Goal: Task Accomplishment & Management: Use online tool/utility

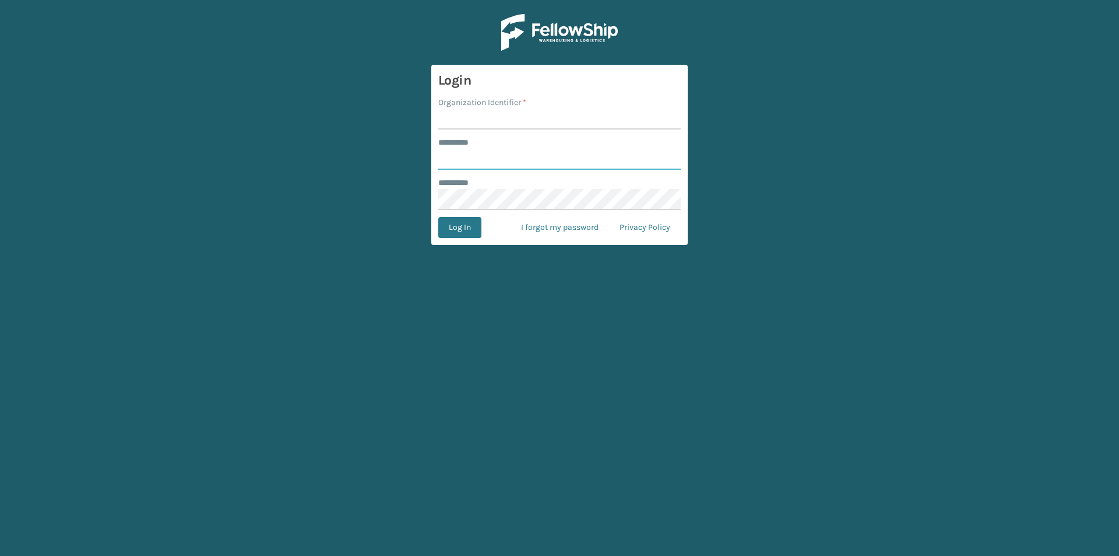
type input "******"
click at [523, 115] on input "Organization Identifier *" at bounding box center [559, 118] width 243 height 21
type input "[PERSON_NAME]"
click at [460, 231] on button "Log In" at bounding box center [459, 227] width 43 height 21
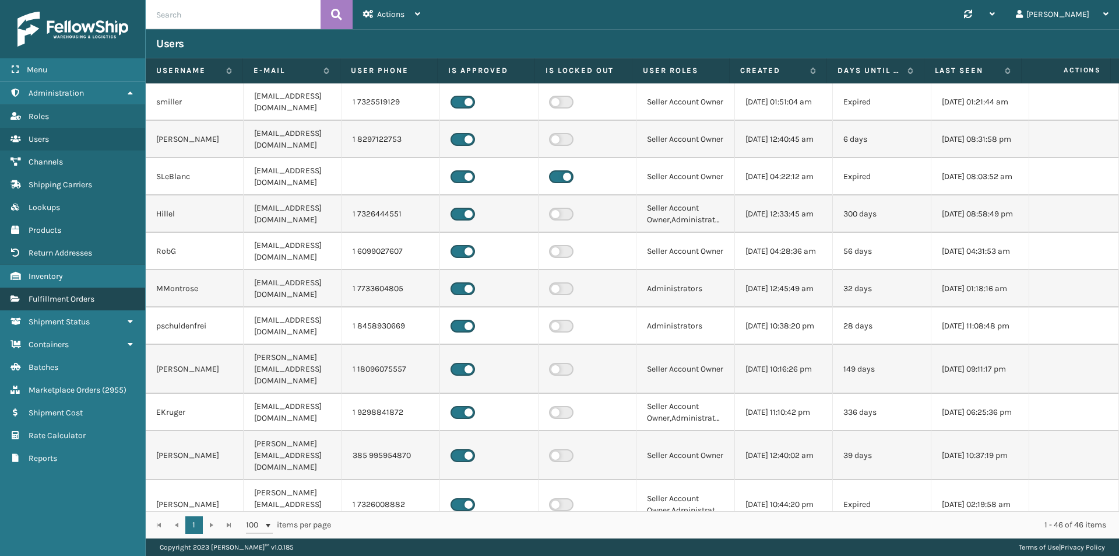
click at [101, 300] on link "Fulfillment Orders" at bounding box center [72, 298] width 145 height 23
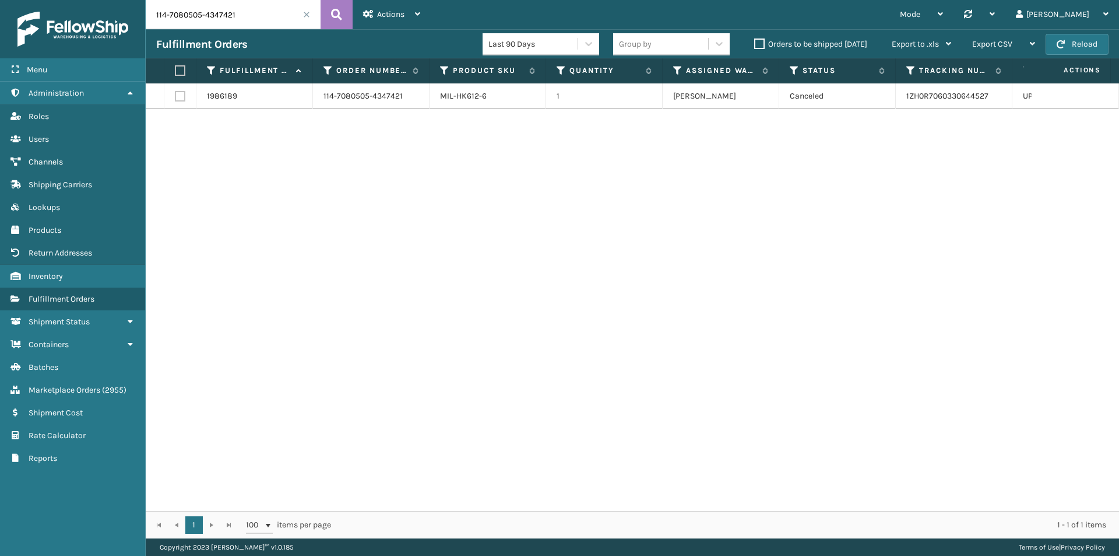
click at [262, 17] on input "114-7080505-4347421" at bounding box center [233, 14] width 175 height 29
paste input "2-2193651-3653048"
type input "112-2193651-3653048"
click at [345, 13] on button at bounding box center [337, 14] width 32 height 29
drag, startPoint x: 1004, startPoint y: 100, endPoint x: 903, endPoint y: 102, distance: 101.5
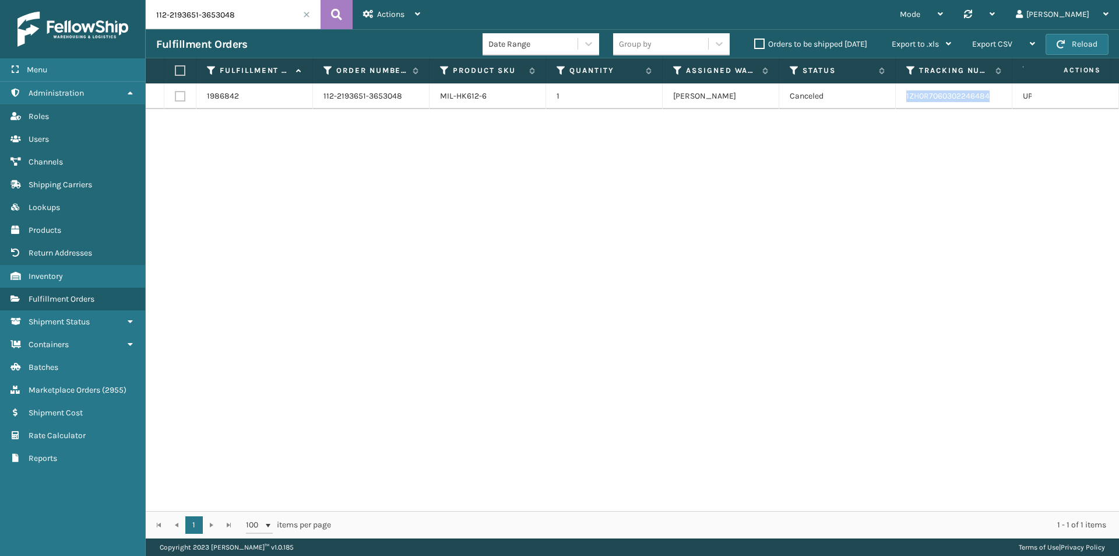
click at [903, 102] on td "1ZH0R7060302246484" at bounding box center [954, 96] width 117 height 26
copy link "1ZH0R7060302246484"
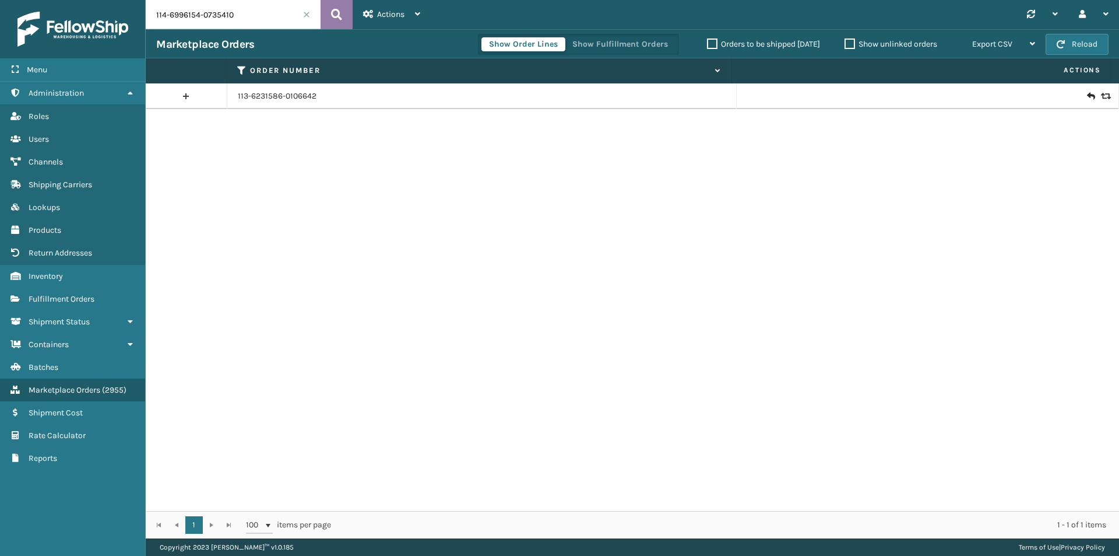
type input "114-6996154-0735410"
click at [332, 13] on icon at bounding box center [336, 14] width 11 height 17
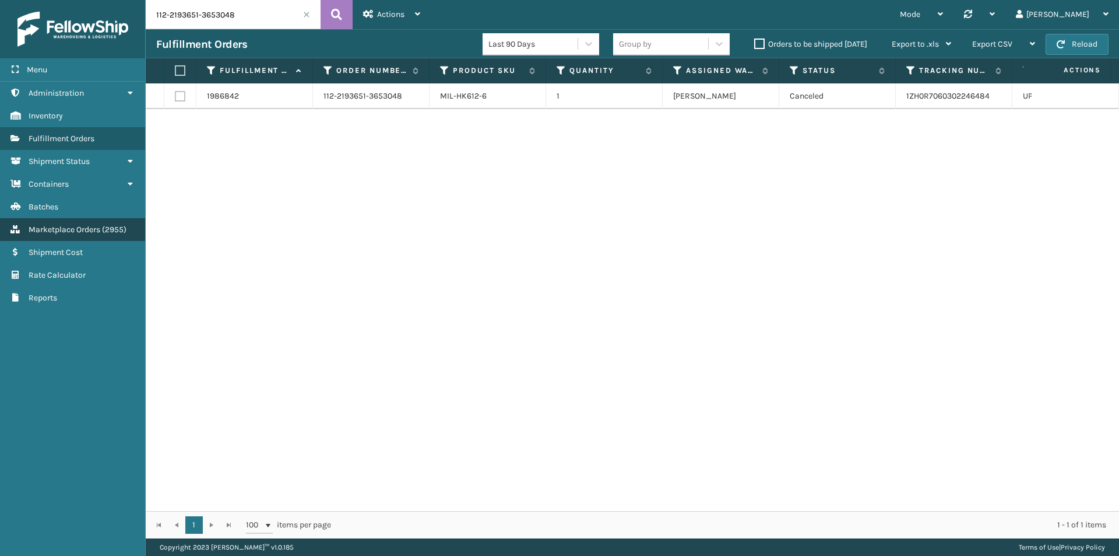
click at [115, 231] on span "( 2955 )" at bounding box center [114, 229] width 24 height 10
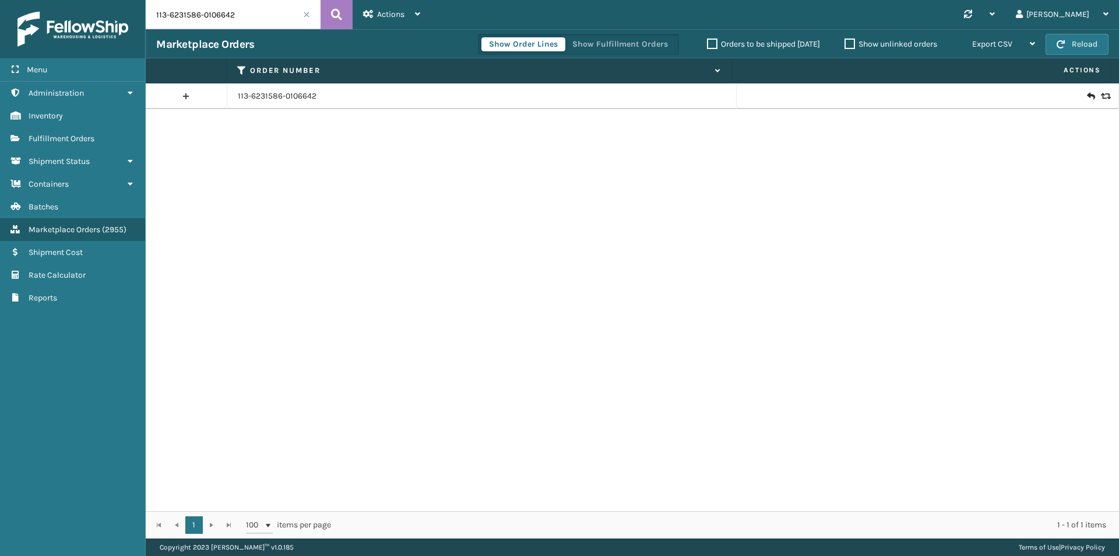
click at [285, 25] on input "113-6231586-0106642" at bounding box center [233, 14] width 175 height 29
paste input "4-6996154-0735410"
type input "114-6996154-0735410"
click at [345, 15] on button at bounding box center [337, 14] width 32 height 29
drag, startPoint x: 233, startPoint y: 35, endPoint x: 262, endPoint y: 16, distance: 35.4
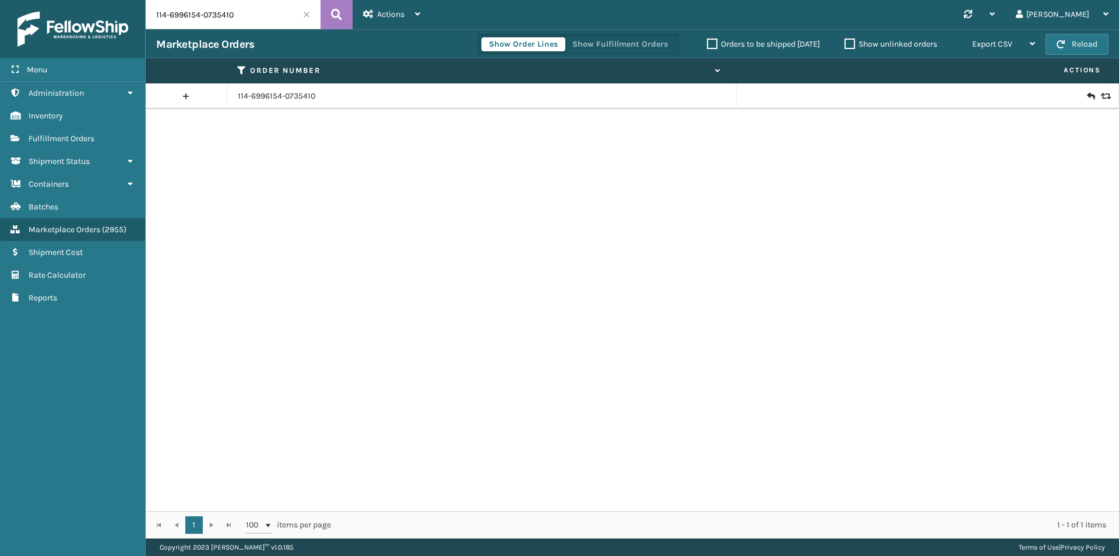
click at [236, 34] on div "Marketplace Orders Show Order Lines Show Fulfillment Orders Orders to be shippe…" at bounding box center [633, 43] width 974 height 29
click at [262, 16] on input "114-6996154-0735410" at bounding box center [233, 14] width 175 height 29
click at [343, 22] on button at bounding box center [337, 14] width 32 height 29
click at [1087, 99] on icon at bounding box center [1090, 96] width 7 height 12
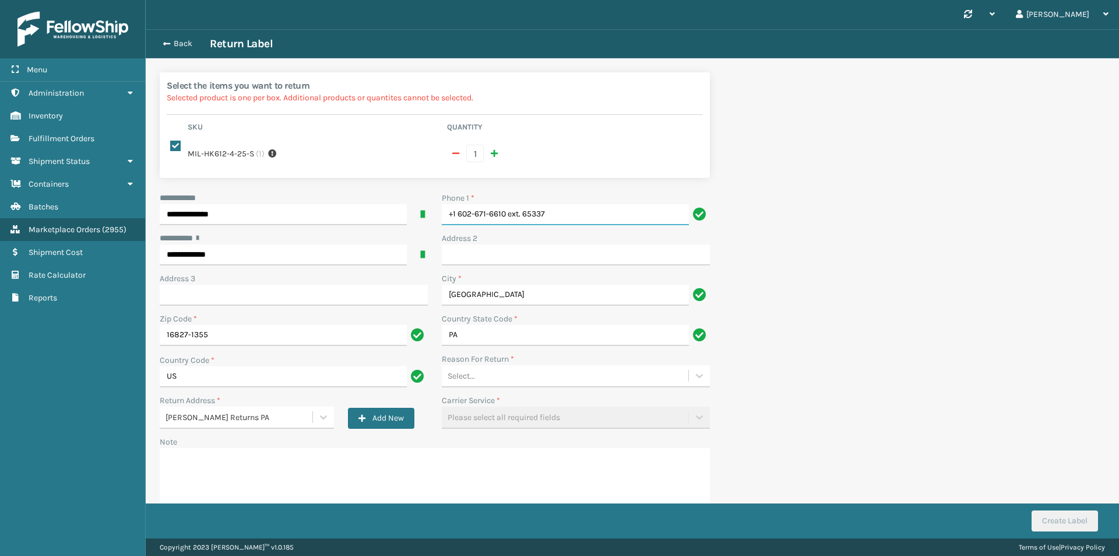
drag, startPoint x: 599, startPoint y: 213, endPoint x: 331, endPoint y: 225, distance: 267.9
click at [331, 225] on div "**********" at bounding box center [435, 361] width 564 height 338
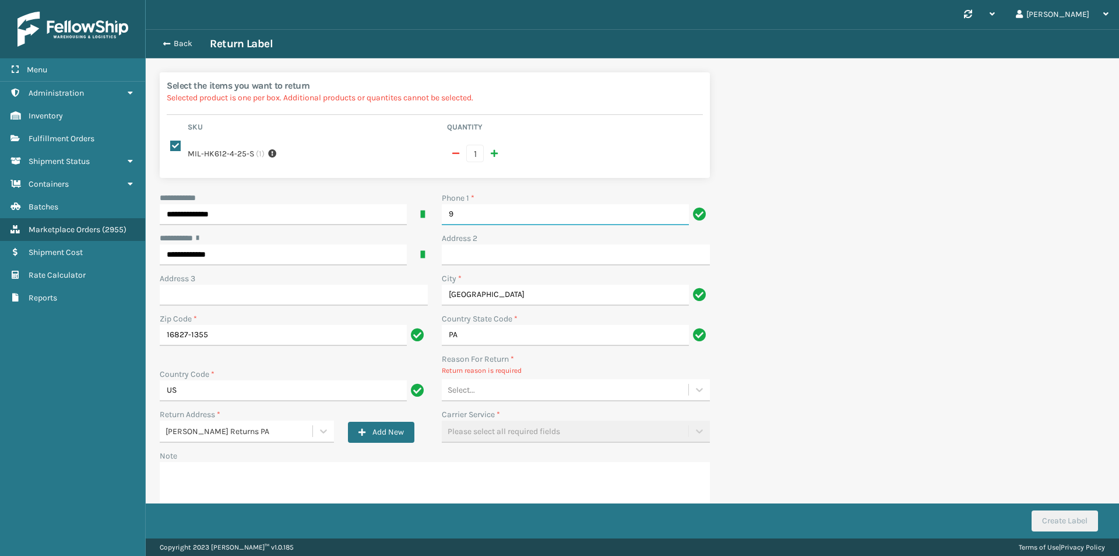
type input "9999999999"
drag, startPoint x: 511, startPoint y: 410, endPoint x: 511, endPoint y: 386, distance: 23.3
click at [511, 402] on div "**********" at bounding box center [435, 368] width 564 height 352
click at [511, 386] on div "Select..." at bounding box center [565, 389] width 247 height 19
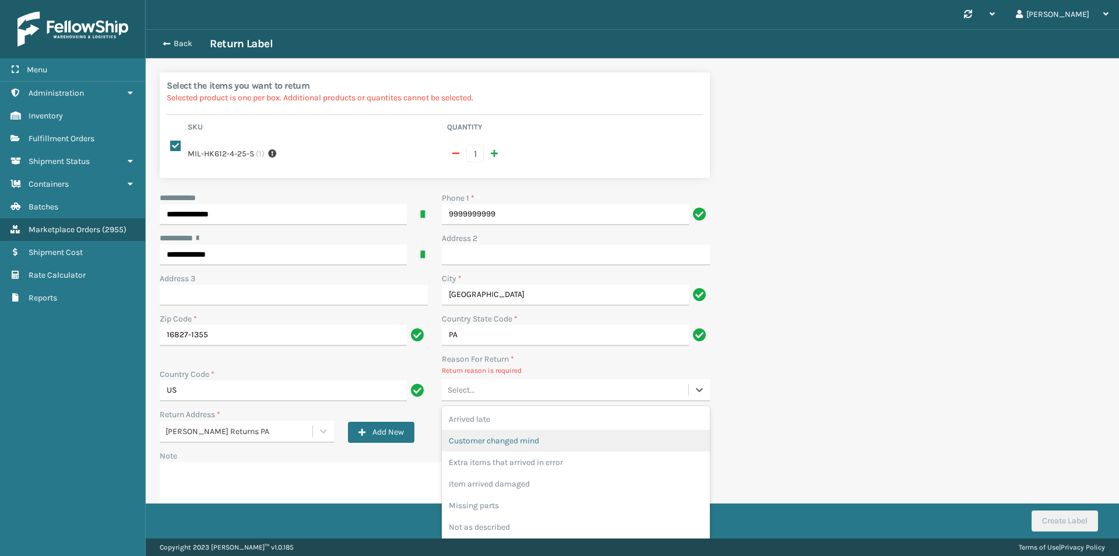
click at [522, 449] on div "Customer changed mind" at bounding box center [576, 441] width 268 height 22
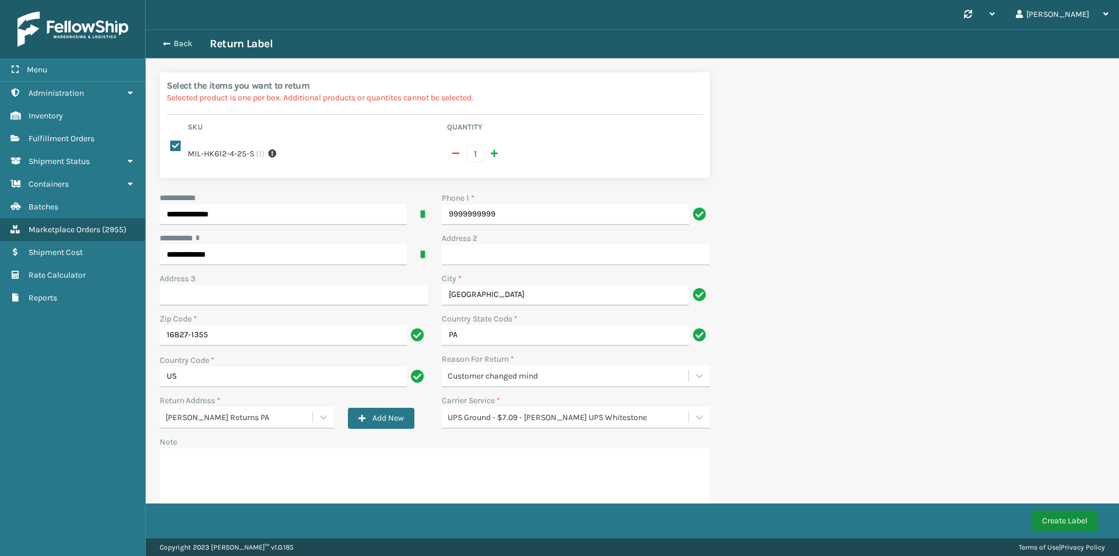
click at [1085, 516] on button "Create Label" at bounding box center [1065, 520] width 66 height 21
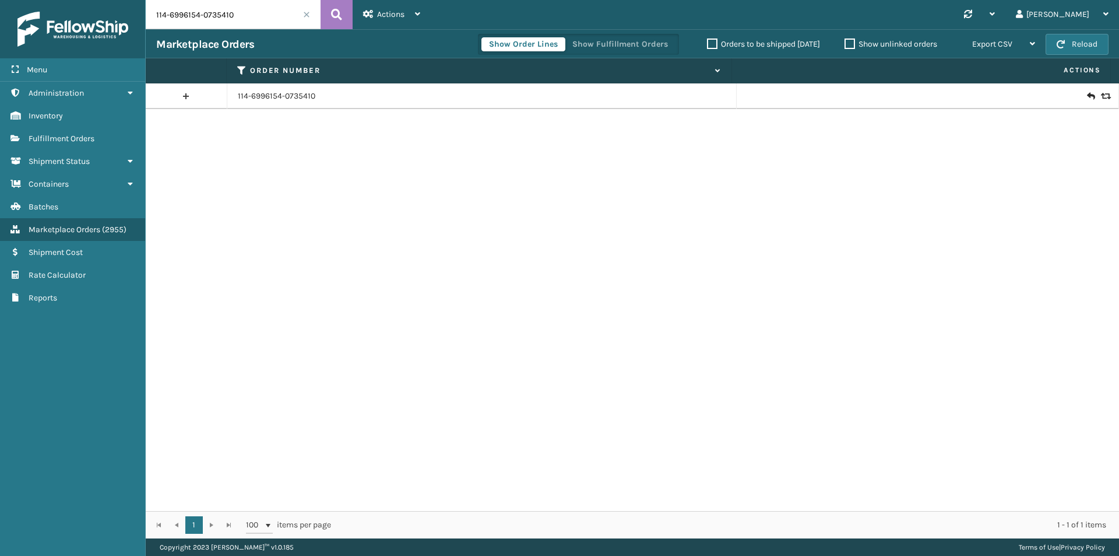
click at [247, 24] on input "114-6996154-0735410" at bounding box center [233, 14] width 175 height 29
paste input "2342970-0050667"
type input "114-2342970-0050667"
click at [346, 17] on button at bounding box center [337, 14] width 32 height 29
click at [1087, 95] on icon at bounding box center [1090, 96] width 7 height 12
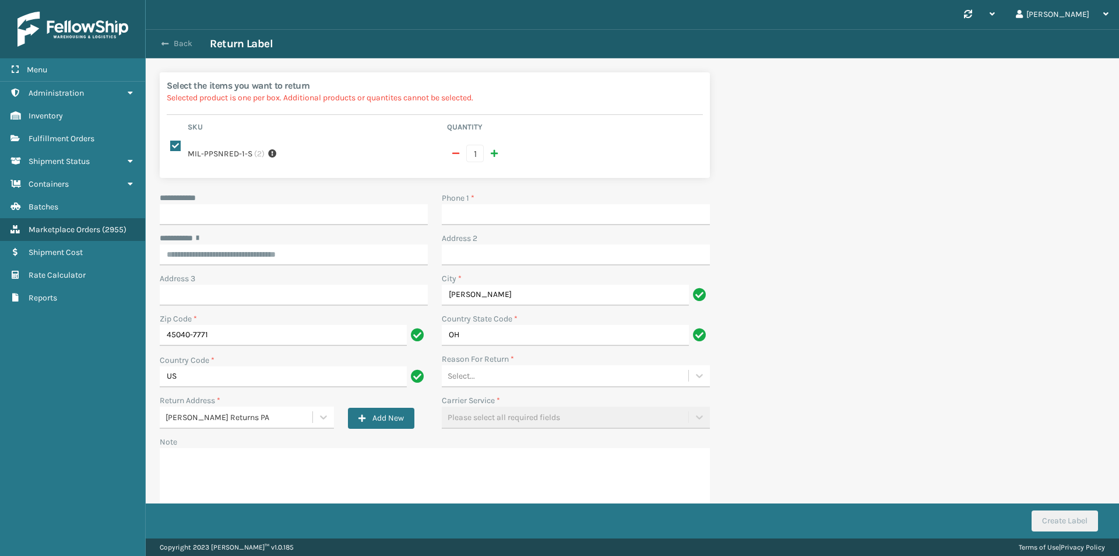
click at [184, 40] on button "Back" at bounding box center [183, 43] width 54 height 10
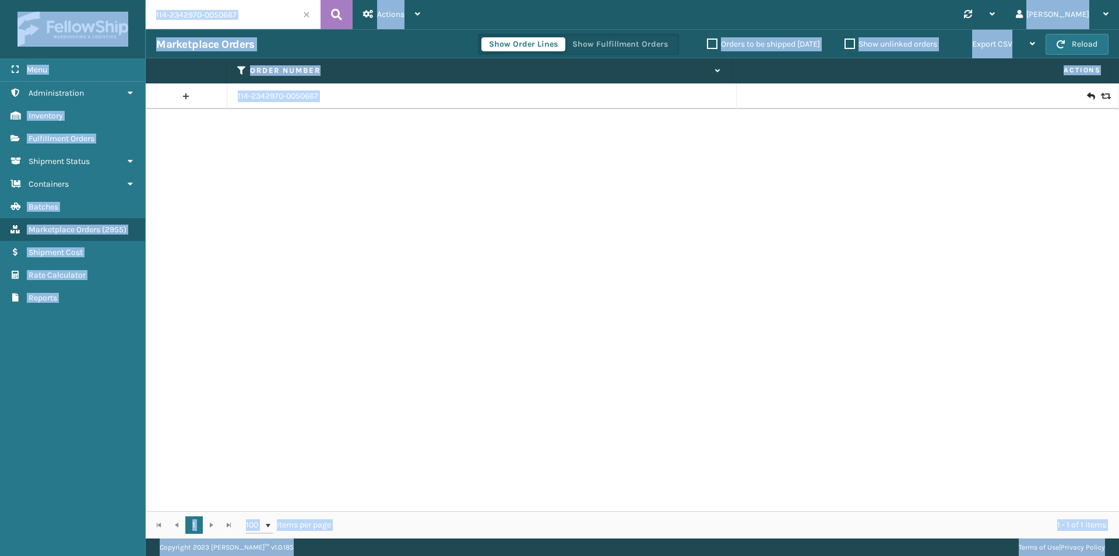
click at [284, 16] on input "114-2342970-0050667" at bounding box center [233, 14] width 175 height 29
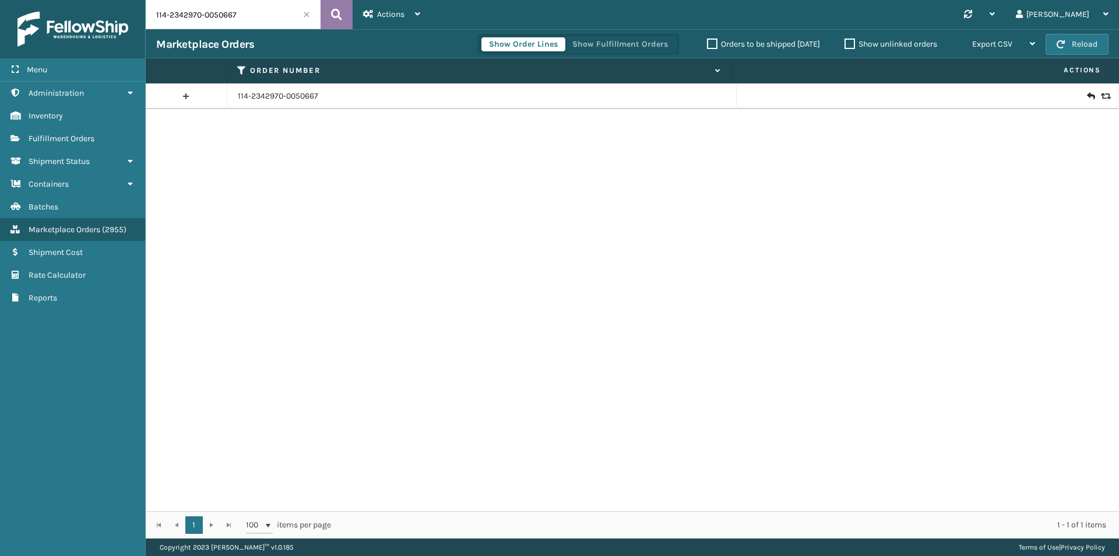
paste input "2-5778591-1623423"
type input "112-5778591-1623423"
click at [330, 17] on button at bounding box center [337, 14] width 32 height 29
click at [1087, 94] on icon at bounding box center [1090, 96] width 7 height 12
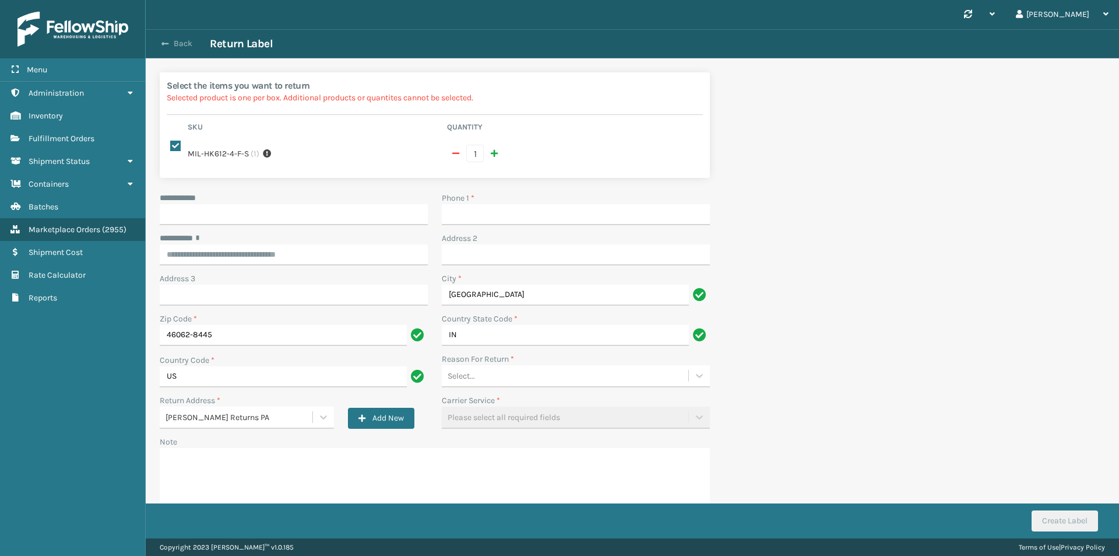
click at [181, 38] on button "Back" at bounding box center [183, 43] width 54 height 10
